Goal: Browse casually: Explore the website without a specific task or goal

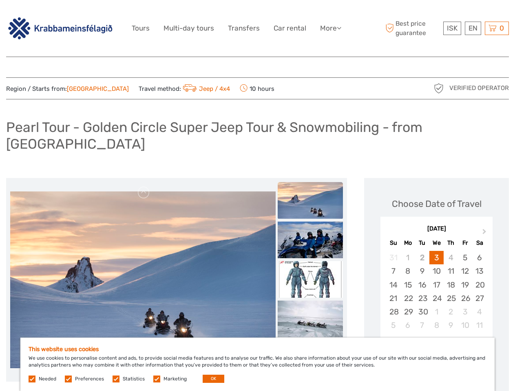
click at [330, 28] on link "More" at bounding box center [330, 28] width 21 height 12
click at [339, 28] on icon at bounding box center [338, 27] width 4 height 7
click at [451, 28] on span "ISK" at bounding box center [451, 28] width 11 height 8
click at [472, 28] on div "EN English Español Deutsch" at bounding box center [472, 28] width 16 height 13
click at [496, 28] on div "0 Items Total 0 ISK Checkout The shopping cart is empty." at bounding box center [496, 28] width 24 height 13
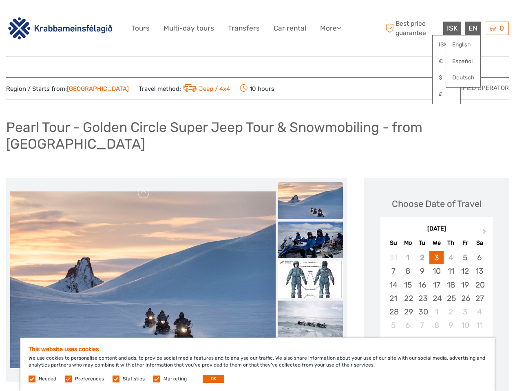
click at [143, 264] on img at bounding box center [142, 279] width 265 height 177
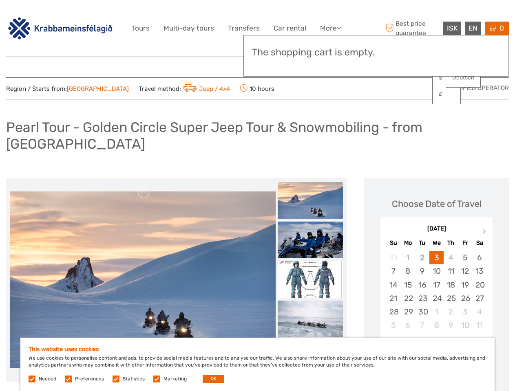
click at [144, 186] on link at bounding box center [143, 192] width 13 height 13
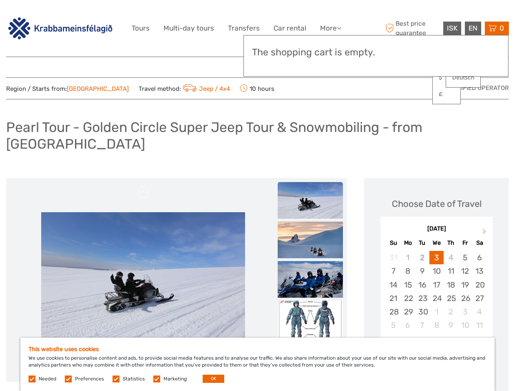
click at [310, 69] on div "Items Total 0 ISK Checkout The shopping cart is empty." at bounding box center [375, 56] width 265 height 42
click at [310, 68] on div "Items Total 0 ISK Checkout The shopping cart is empty." at bounding box center [375, 56] width 265 height 42
